Goal: Information Seeking & Learning: Learn about a topic

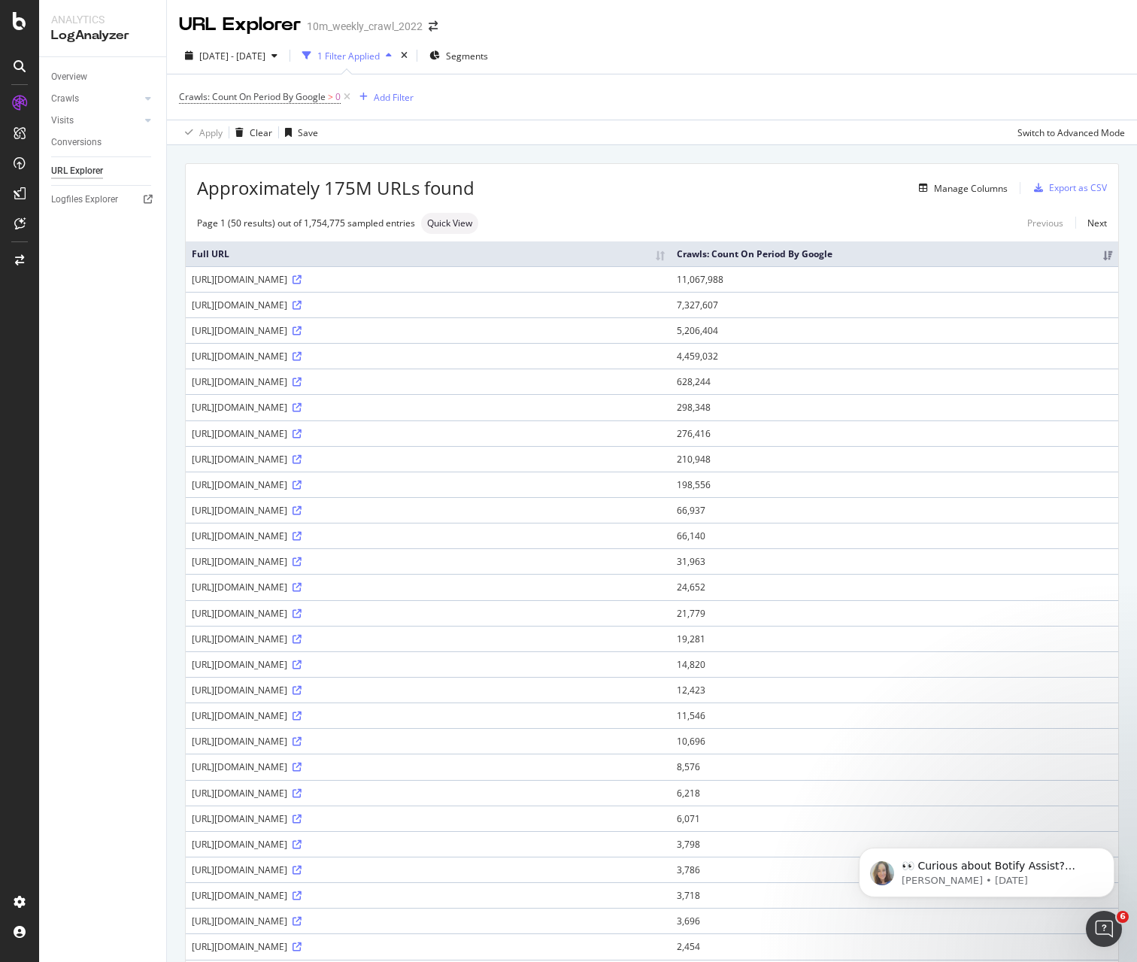
click at [631, 61] on div "2025 Jul. 22nd - Aug. 20th 1 Filter Applied Segments" at bounding box center [652, 59] width 970 height 30
